Goal: Task Accomplishment & Management: Use online tool/utility

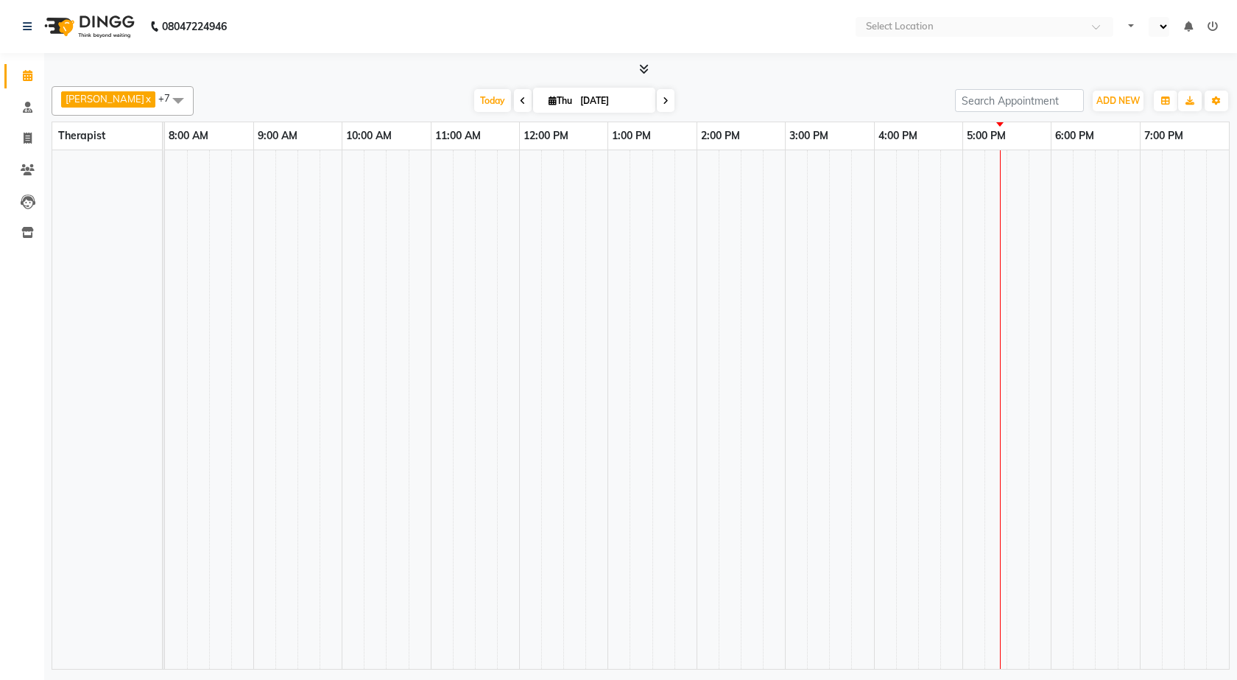
select select "en"
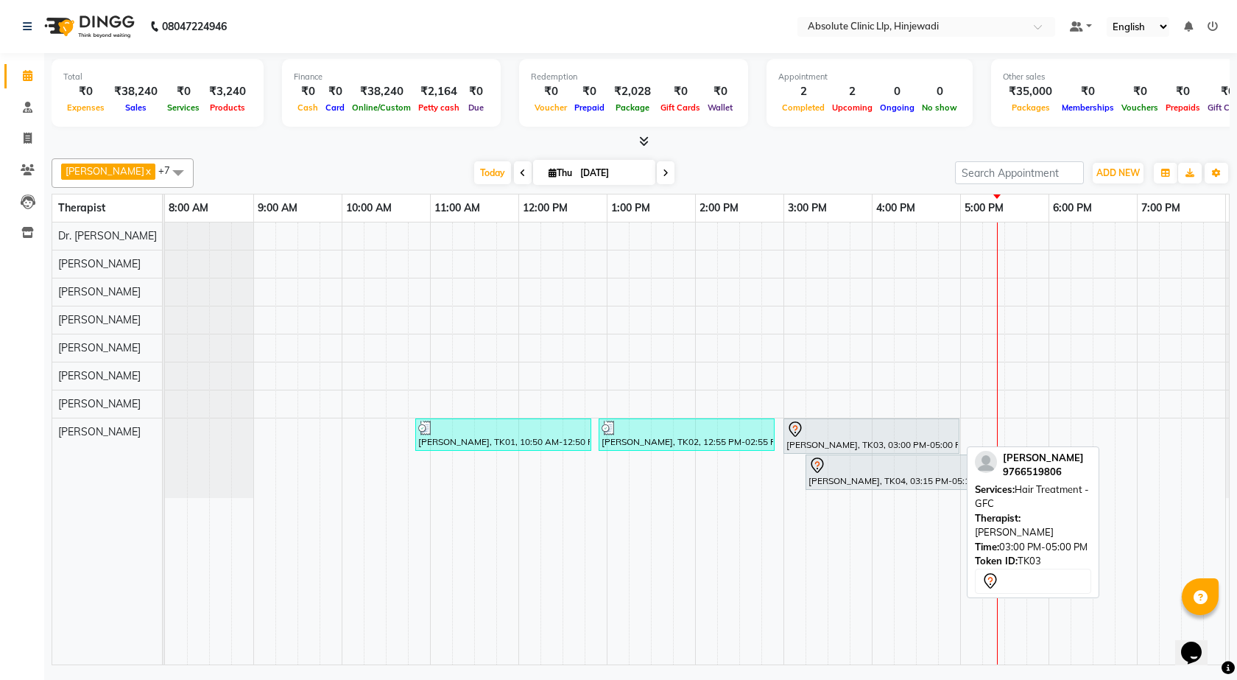
click at [856, 430] on div at bounding box center [871, 429] width 170 height 18
select select "7"
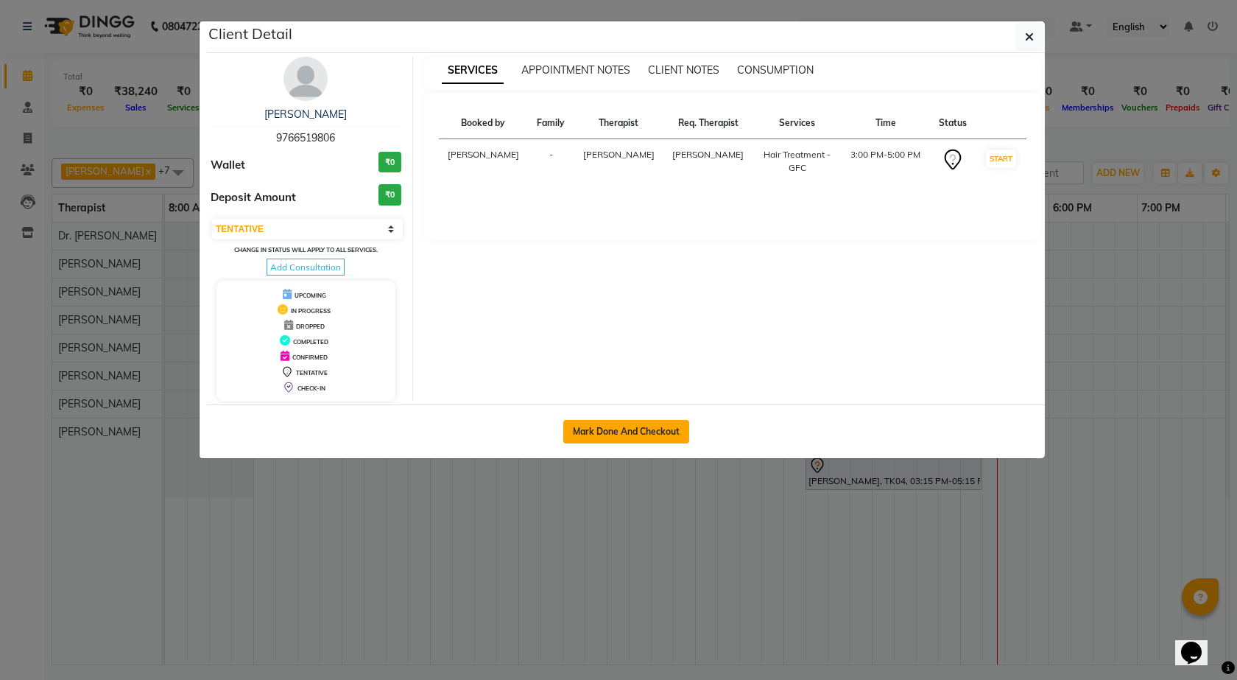
click at [620, 420] on button "Mark Done And Checkout" at bounding box center [626, 432] width 126 height 24
select select "service"
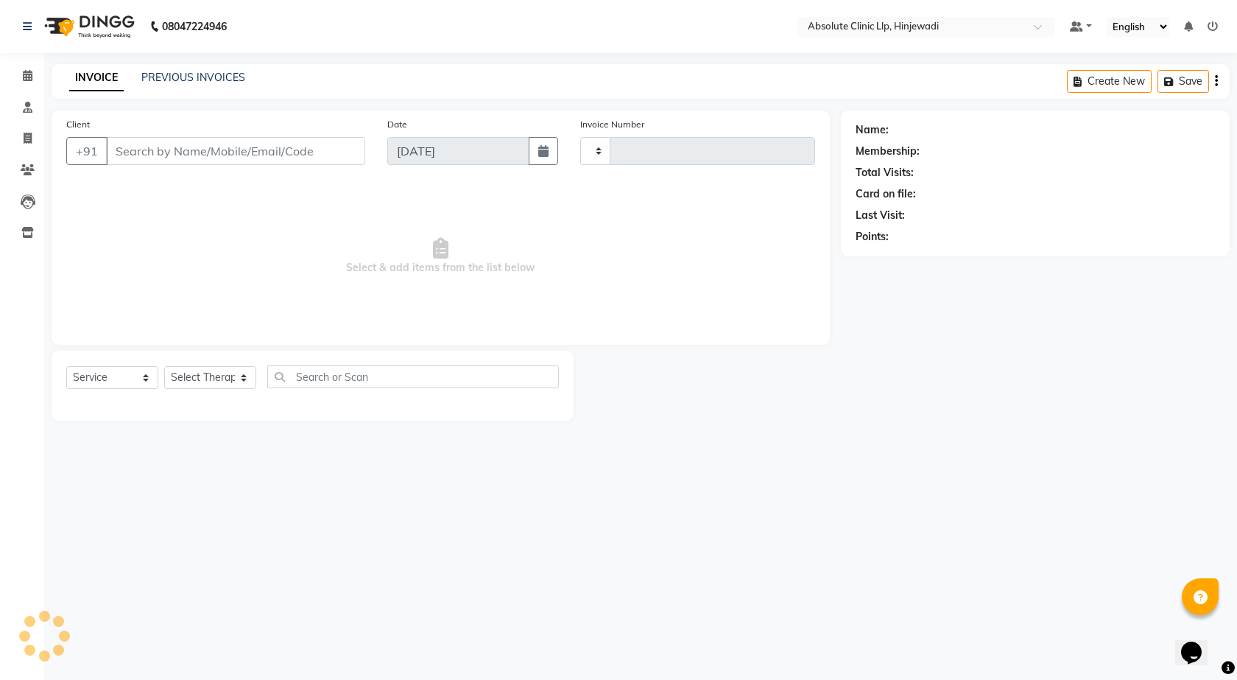
type input "2176"
select select "5113"
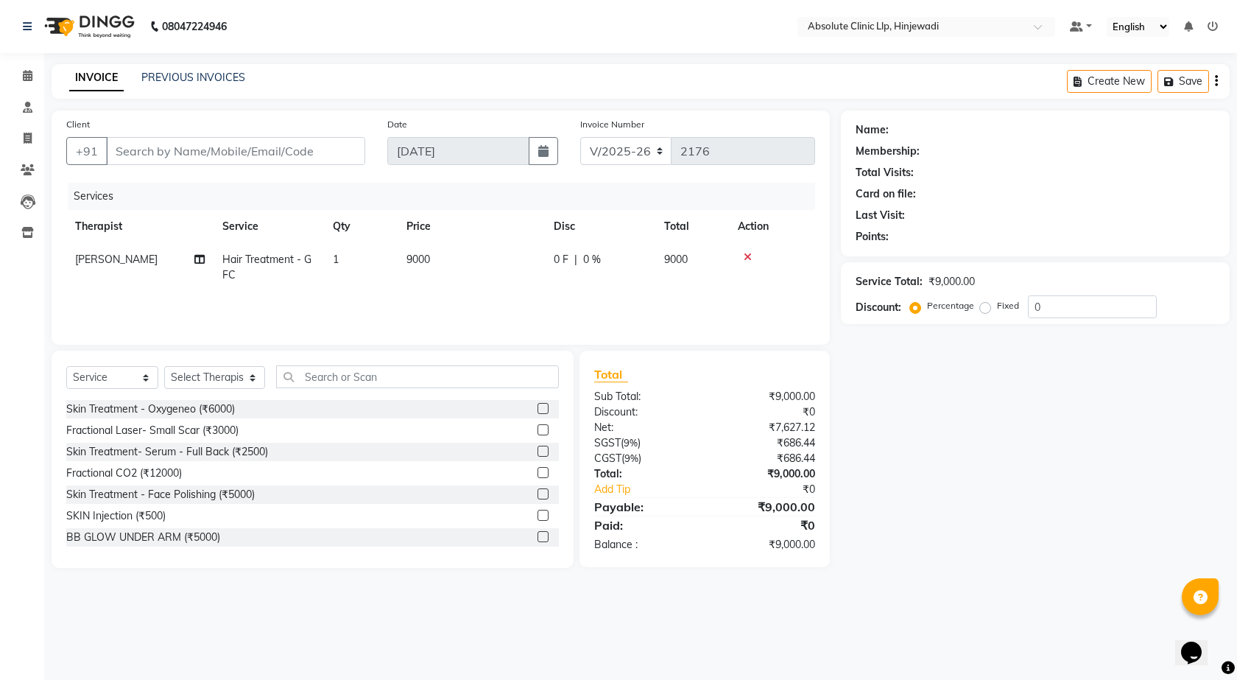
type input "9766519806"
select select "77023"
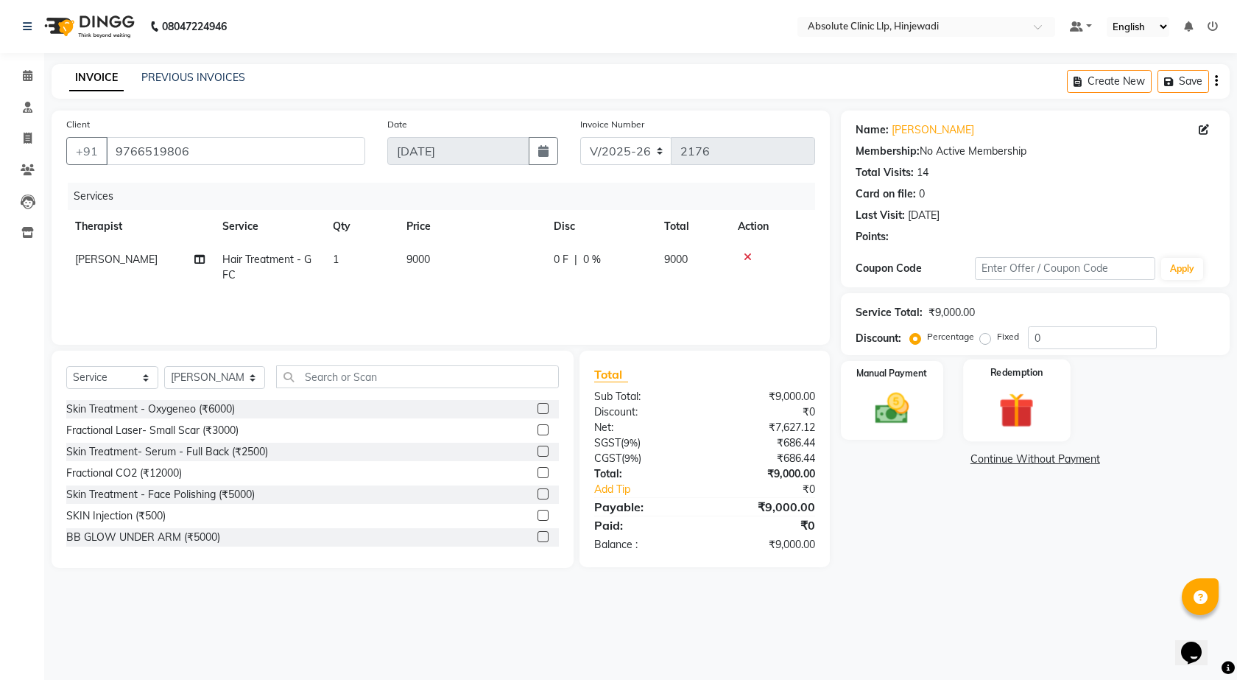
click at [1008, 426] on img at bounding box center [1016, 409] width 57 height 43
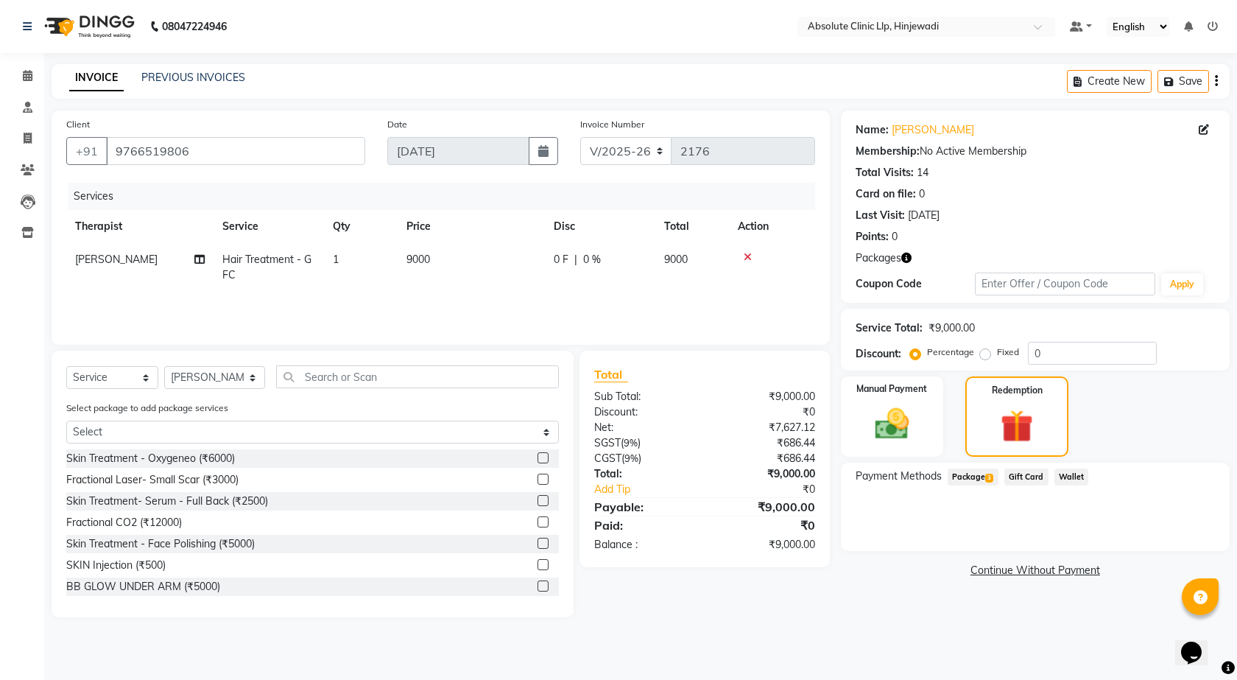
click at [982, 482] on span "Package 3" at bounding box center [973, 476] width 51 height 17
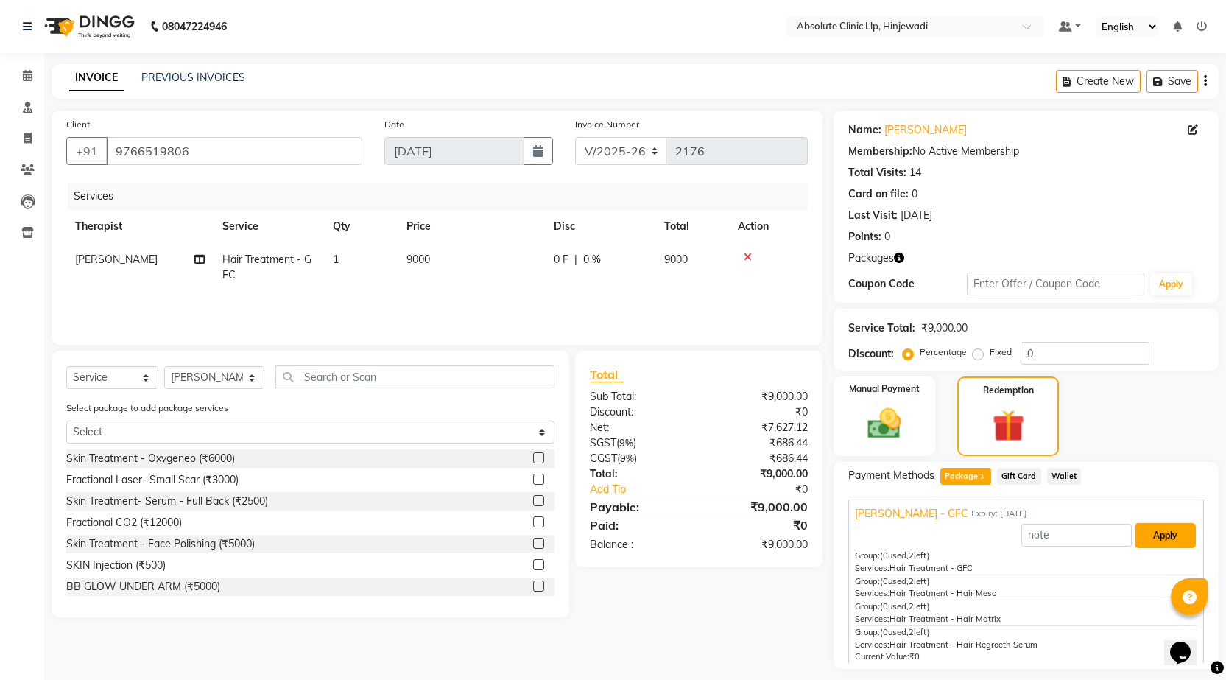
click at [1166, 545] on button "Apply" at bounding box center [1165, 535] width 61 height 25
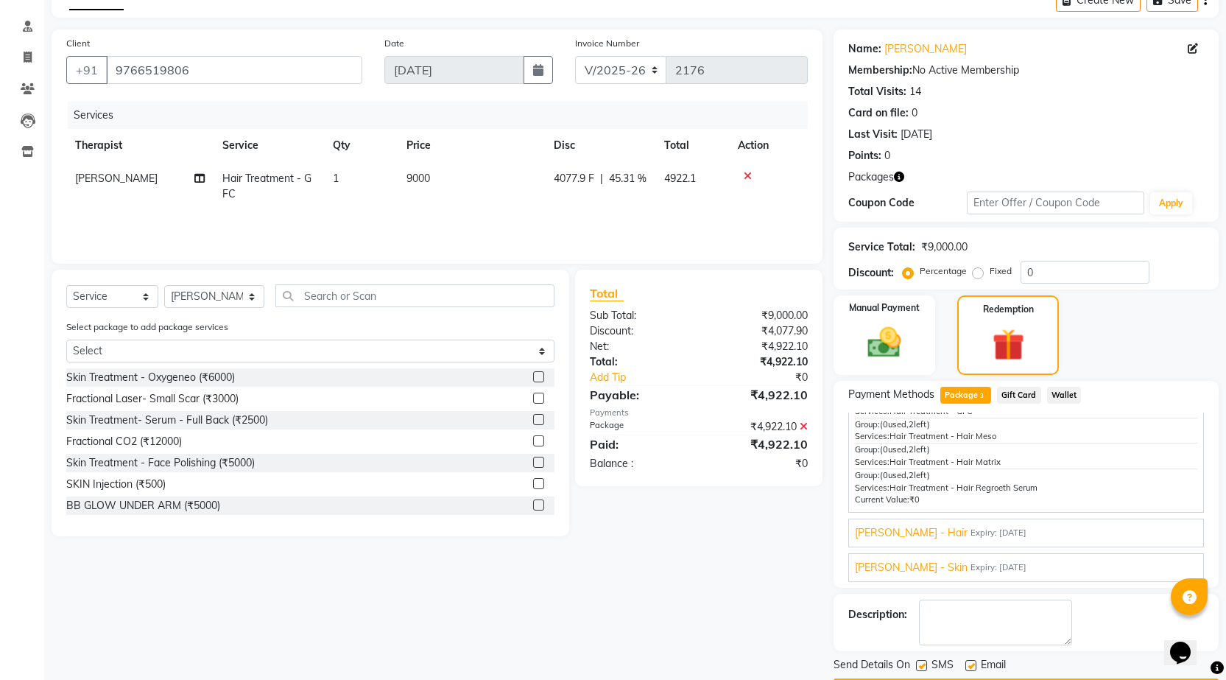
scroll to position [124, 0]
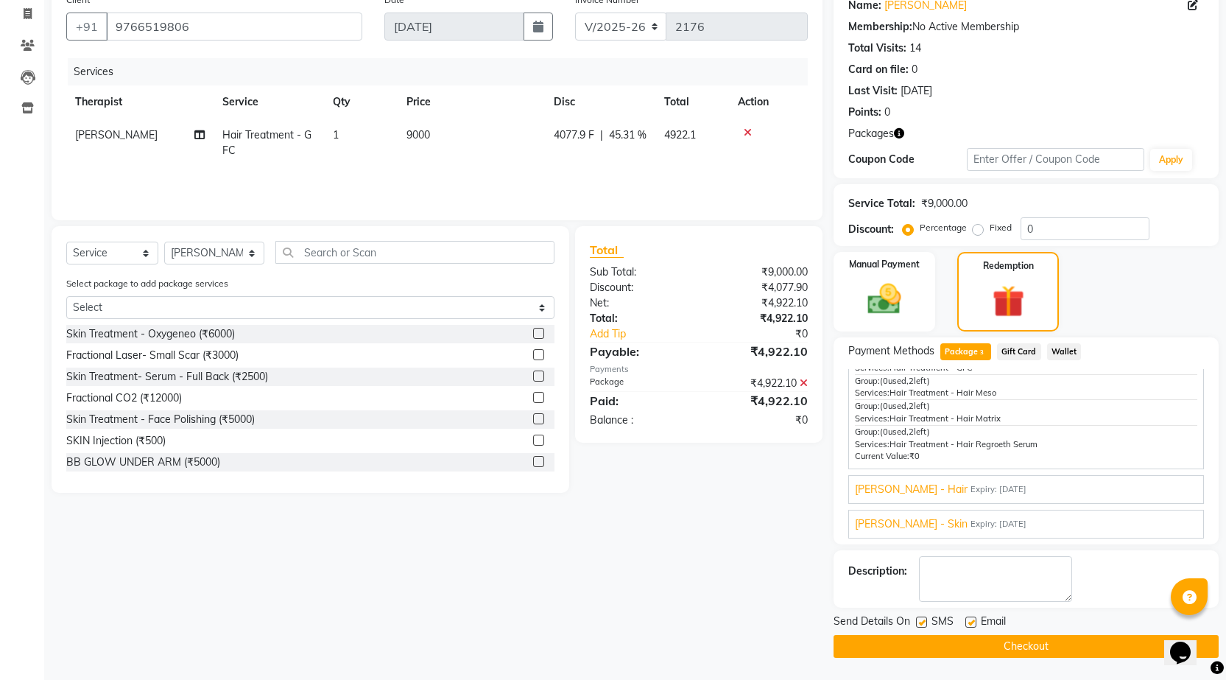
click at [1014, 652] on button "Checkout" at bounding box center [1025, 646] width 385 height 23
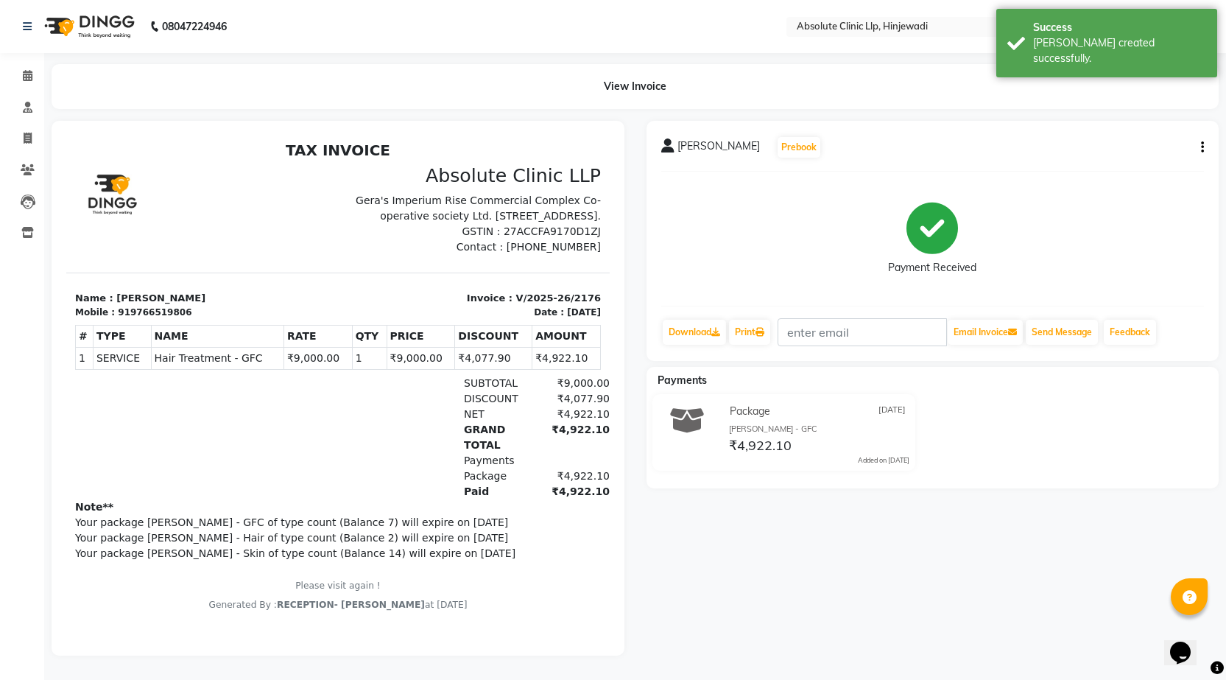
click at [103, 31] on img at bounding box center [88, 26] width 101 height 41
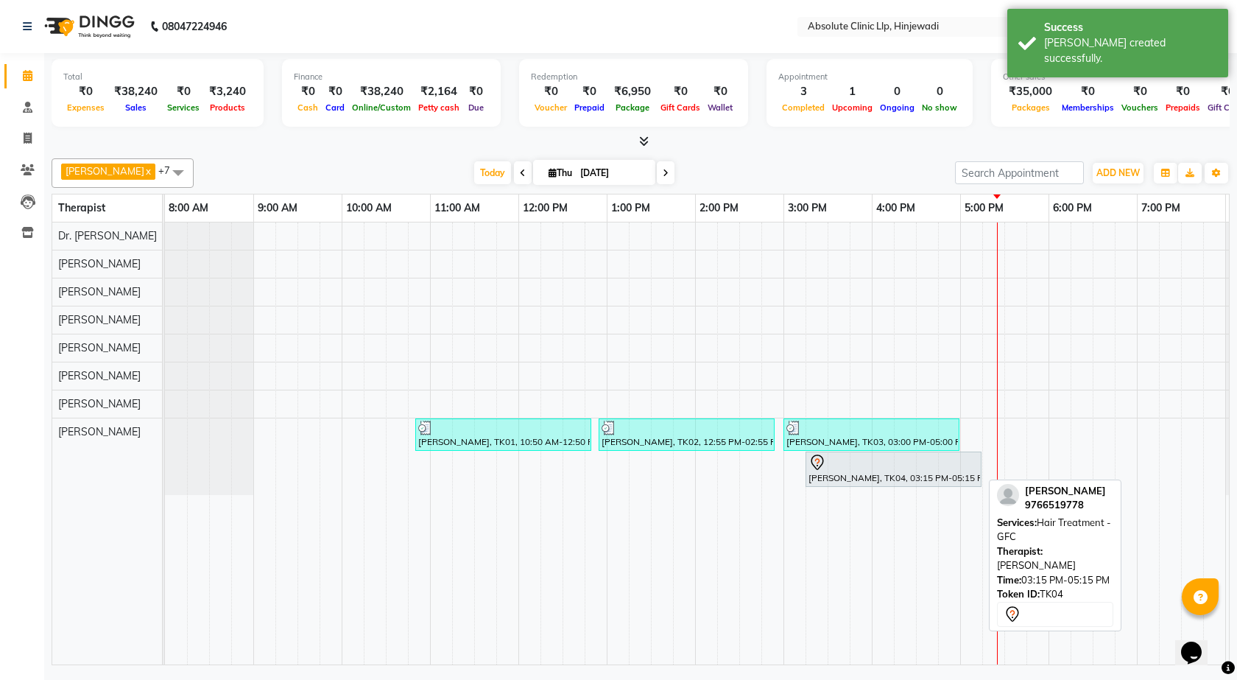
click at [929, 477] on div "[PERSON_NAME], TK04, 03:15 PM-05:15 PM, Hair Treatment - GFC" at bounding box center [893, 469] width 173 height 31
select select "7"
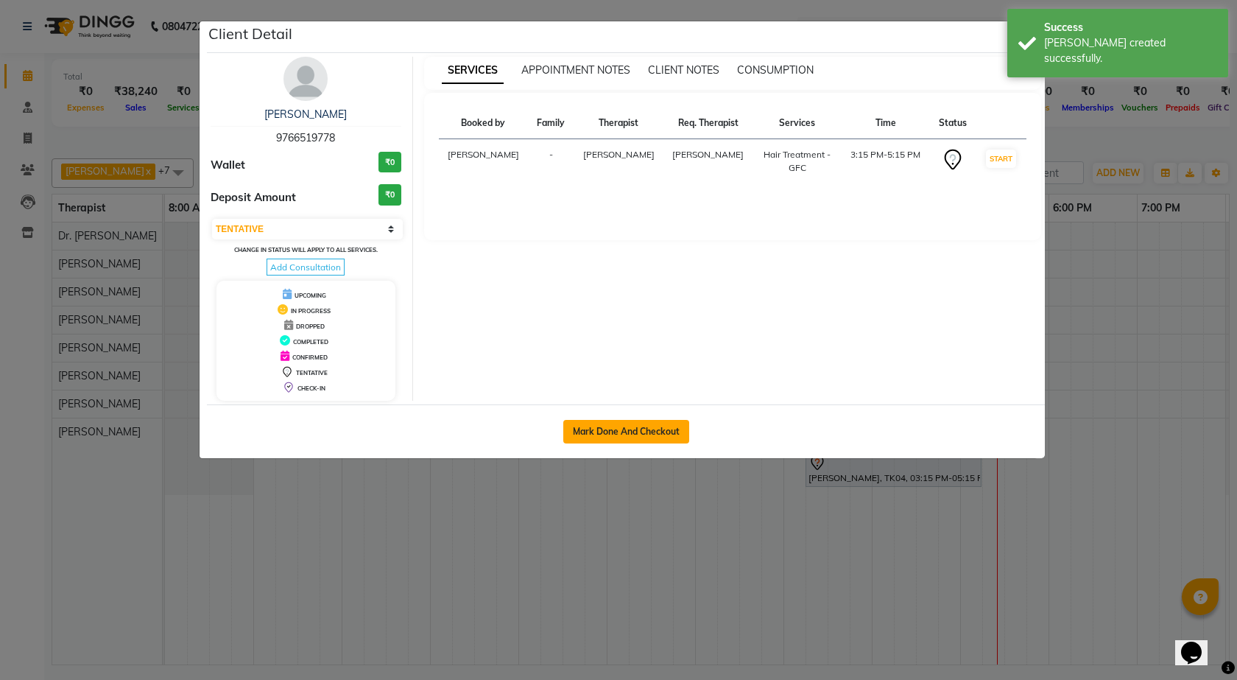
click at [636, 436] on button "Mark Done And Checkout" at bounding box center [626, 432] width 126 height 24
select select "service"
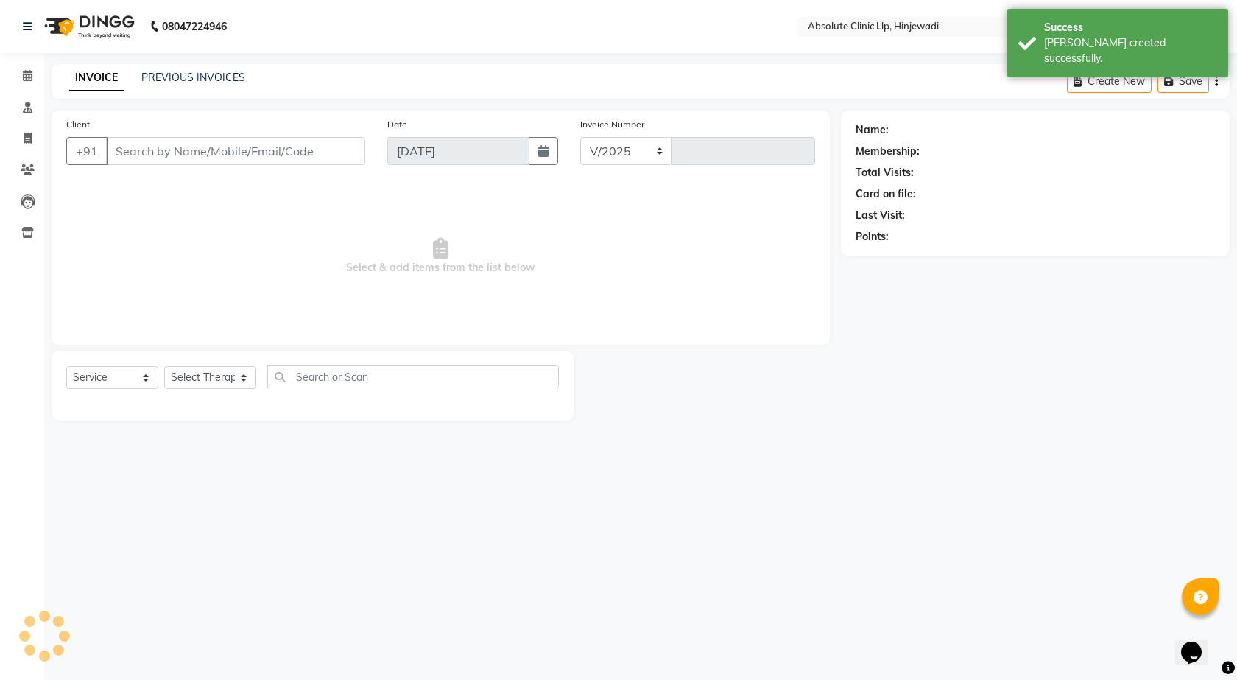
select select "5113"
type input "2177"
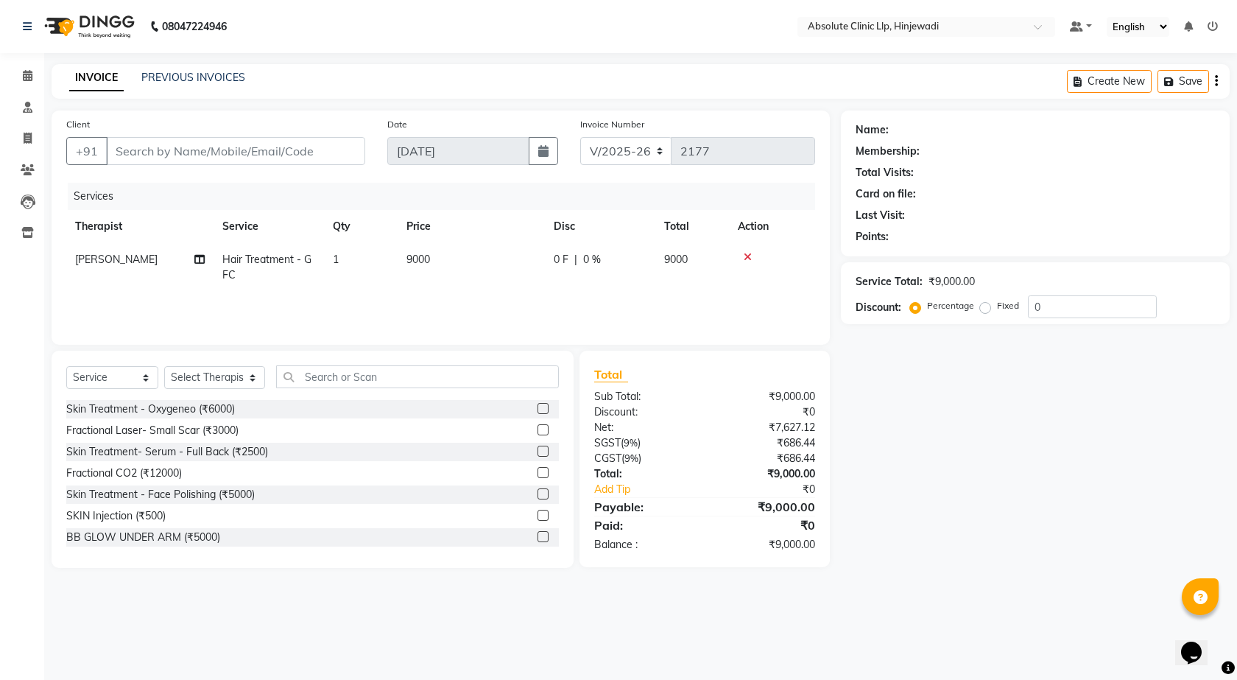
type input "9766519778"
select select "77023"
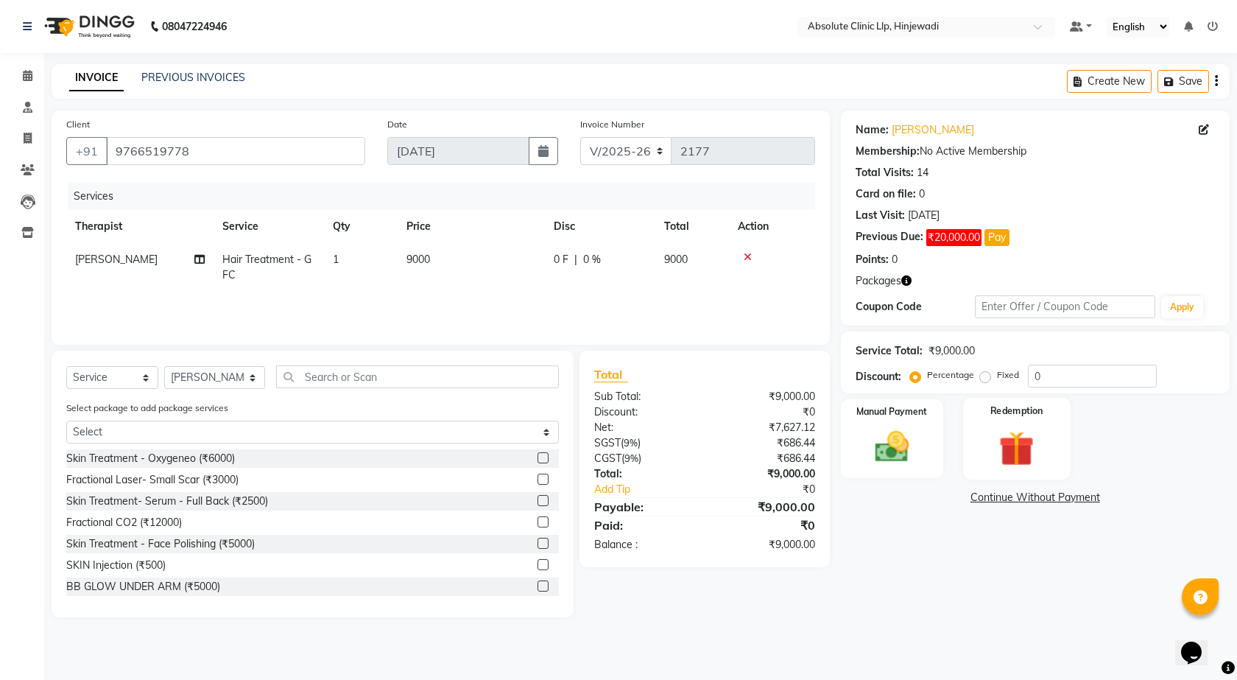
click at [1022, 446] on img at bounding box center [1016, 447] width 57 height 43
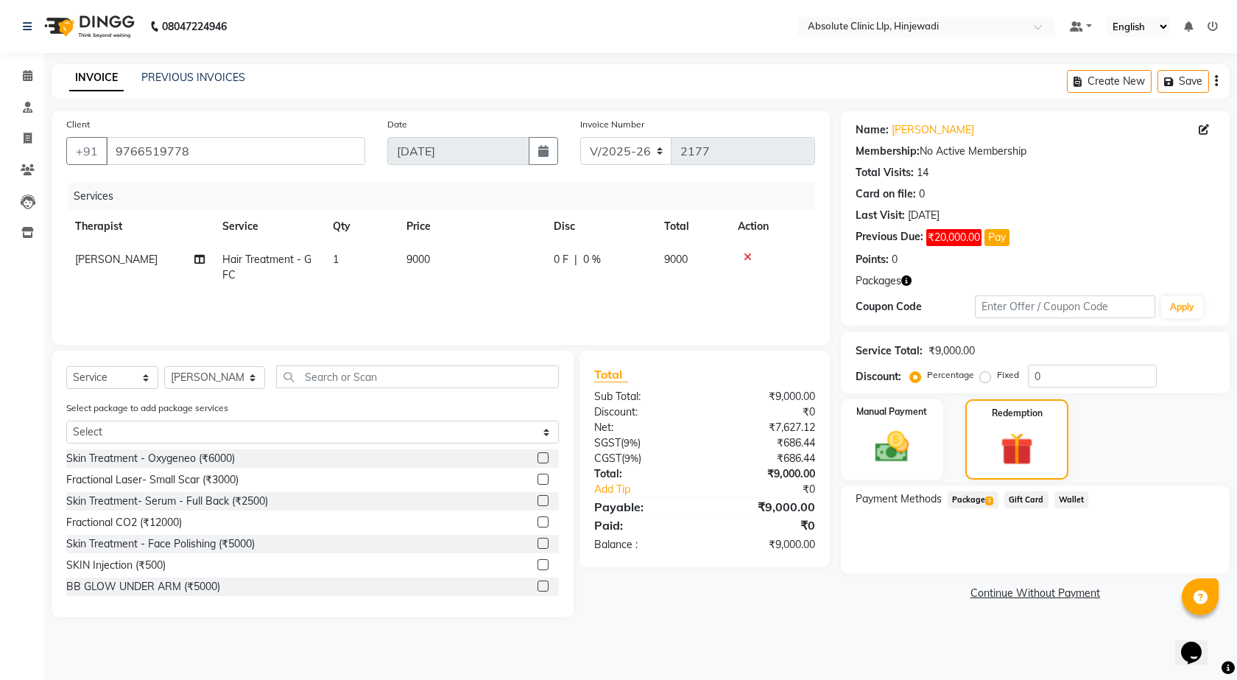
click at [976, 497] on span "Package 3" at bounding box center [973, 499] width 51 height 17
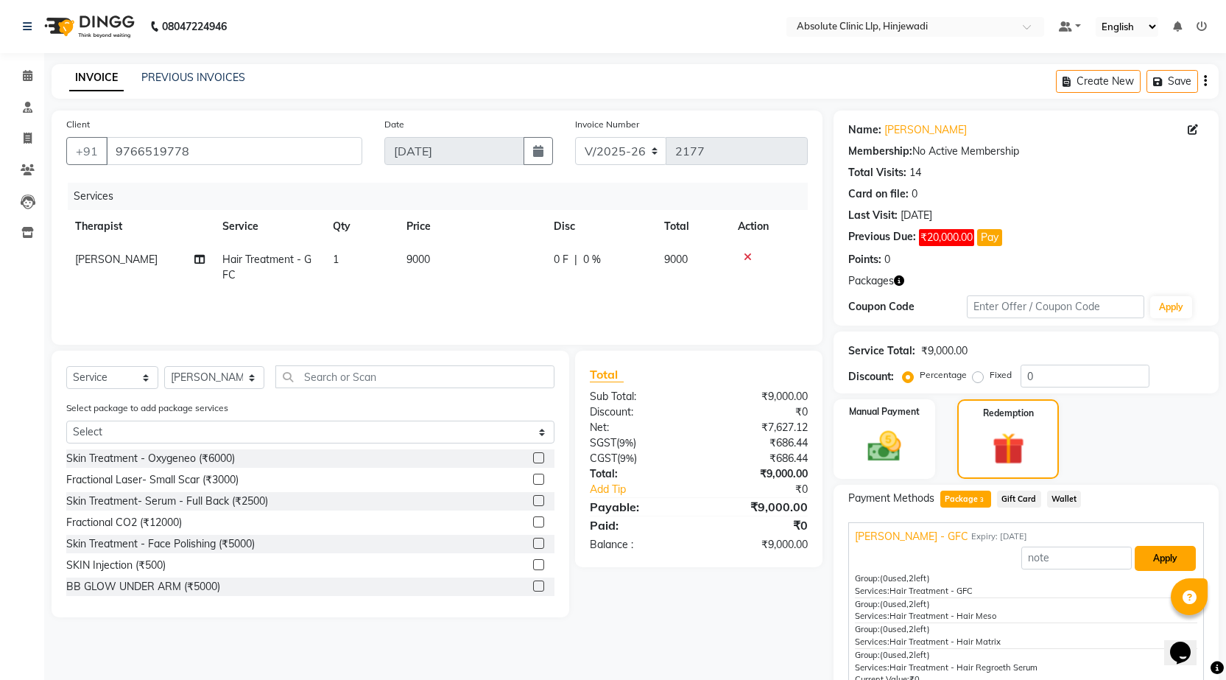
click at [1147, 552] on button "Apply" at bounding box center [1165, 558] width 61 height 25
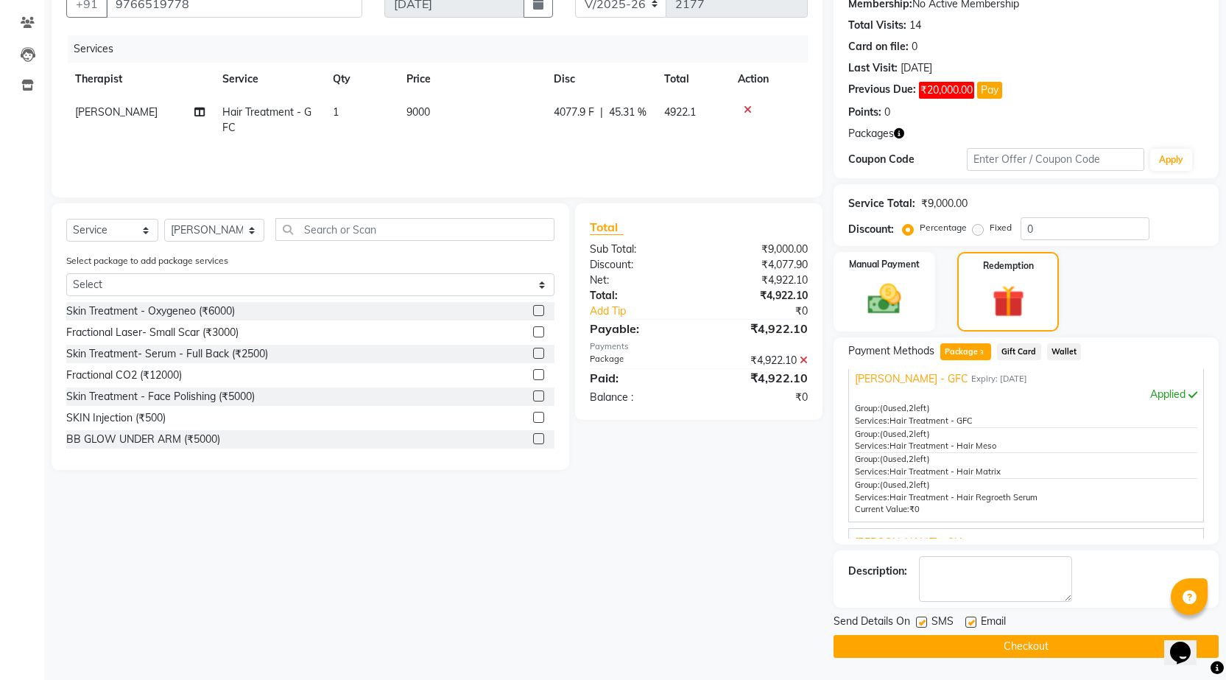
scroll to position [63, 0]
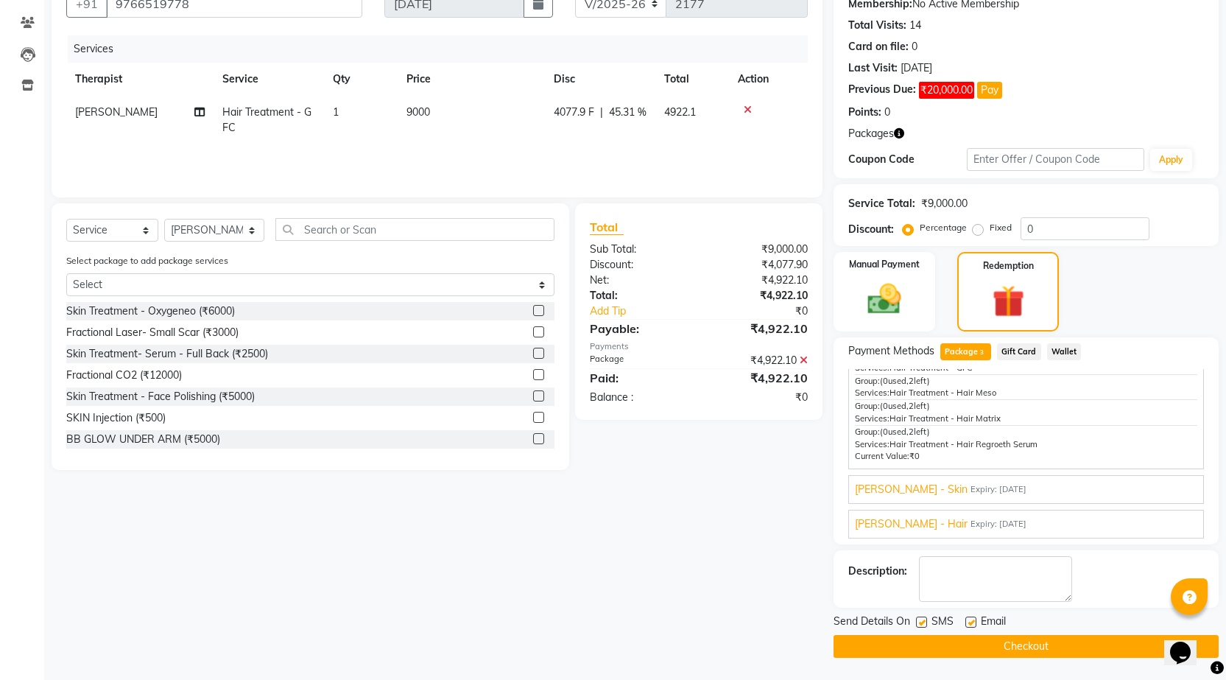
click at [1050, 654] on button "Checkout" at bounding box center [1025, 646] width 385 height 23
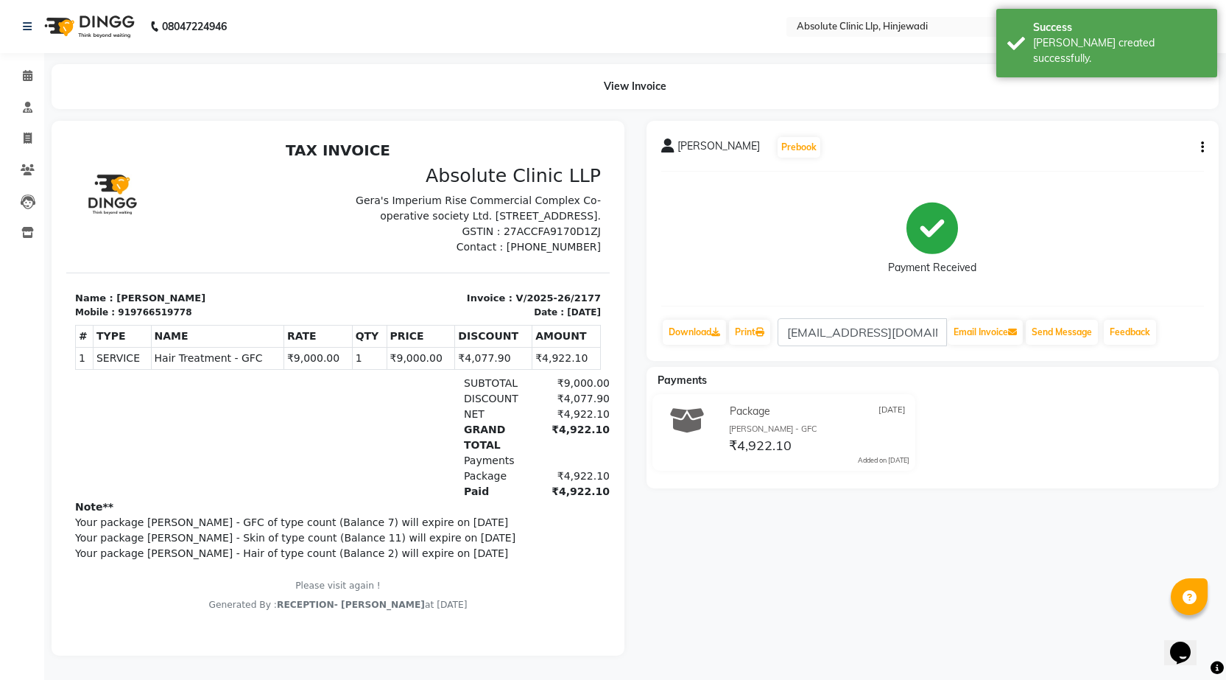
click at [116, 29] on img at bounding box center [88, 26] width 101 height 41
